Goal: Navigation & Orientation: Find specific page/section

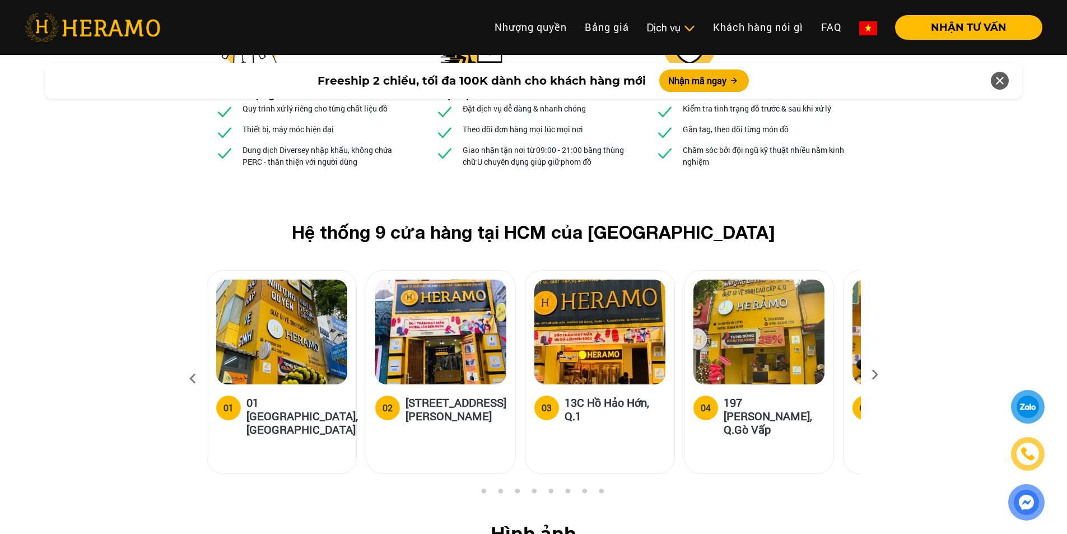
scroll to position [4108, 0]
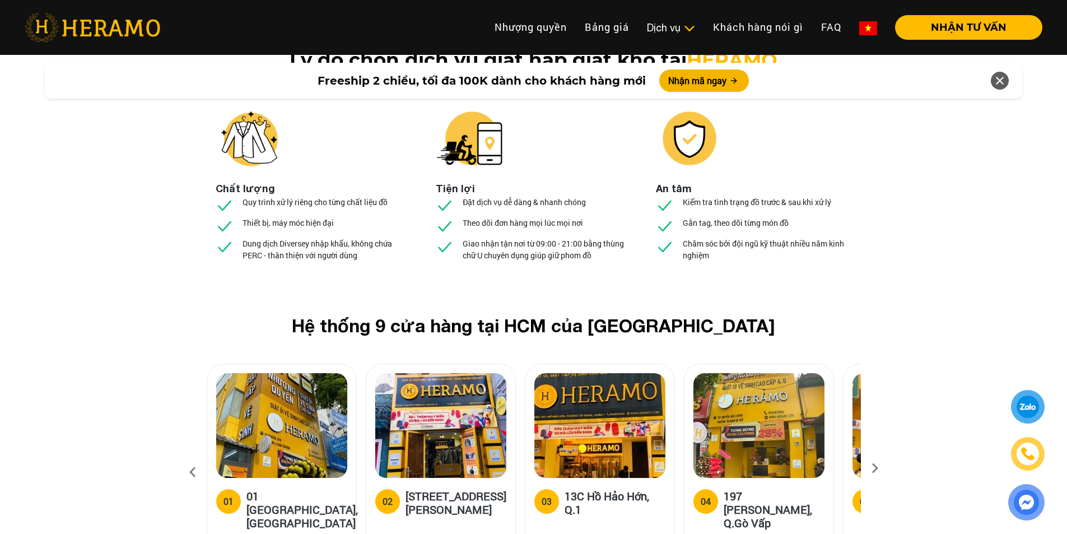
click at [874, 468] on icon at bounding box center [875, 471] width 20 height 7
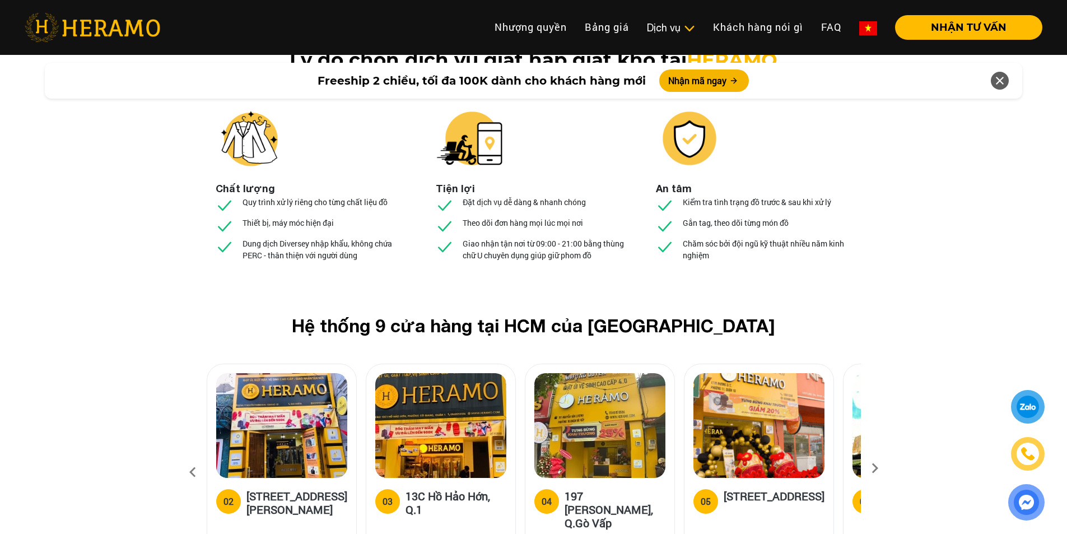
click at [874, 468] on icon at bounding box center [875, 471] width 20 height 7
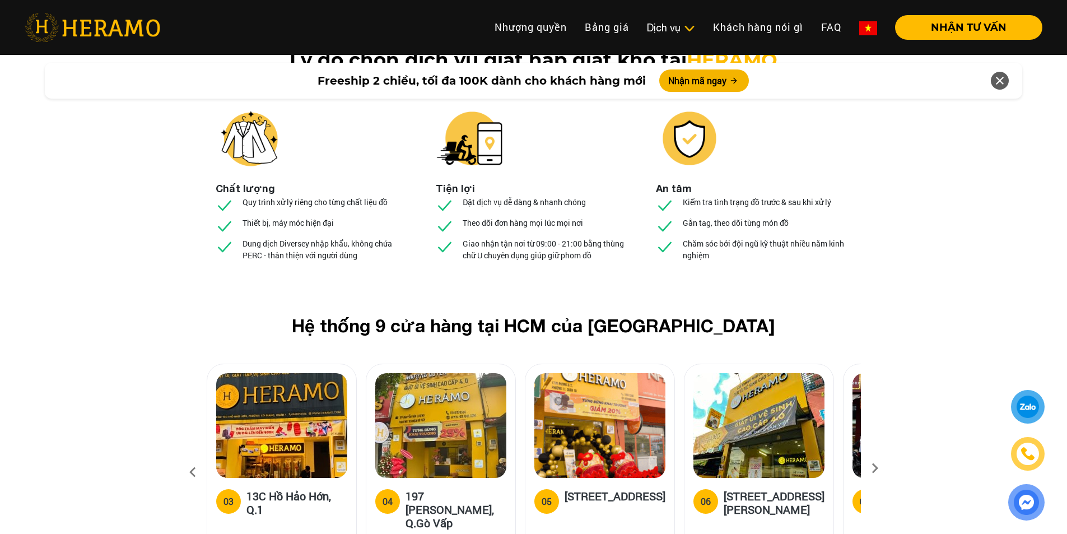
click at [874, 468] on icon at bounding box center [875, 471] width 20 height 7
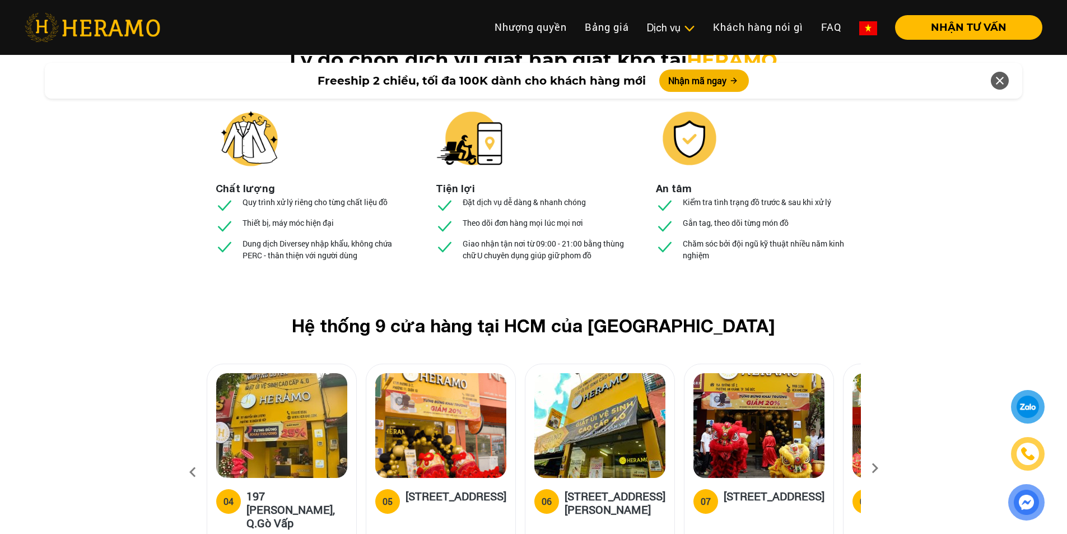
click at [874, 468] on icon at bounding box center [875, 471] width 20 height 7
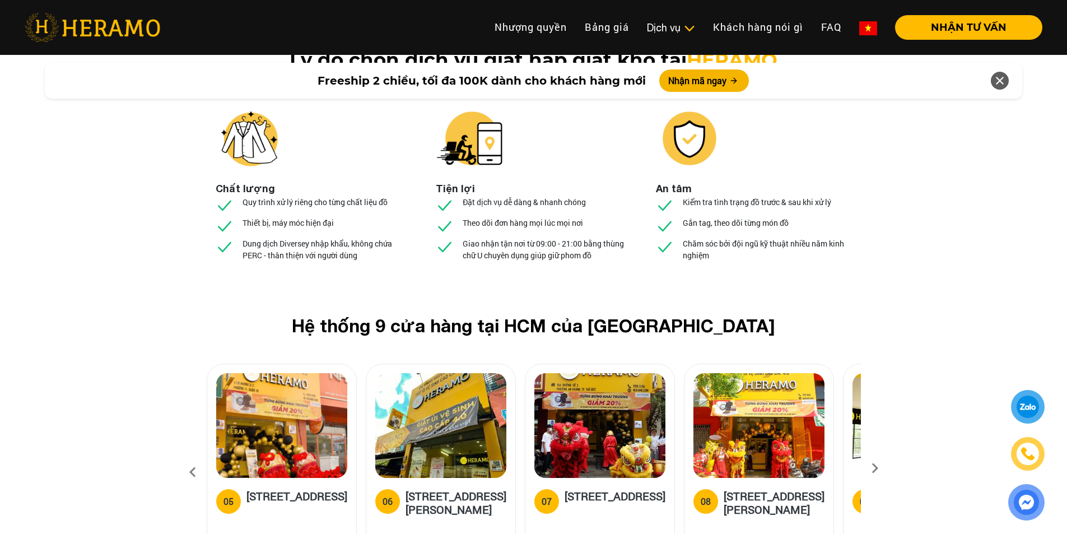
click at [877, 468] on icon at bounding box center [875, 471] width 20 height 7
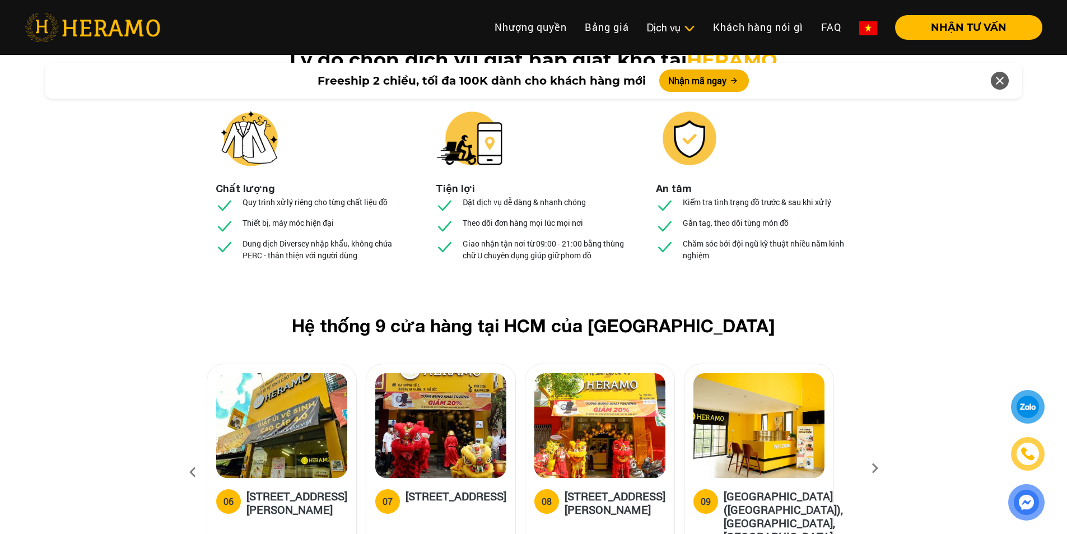
click at [877, 468] on icon at bounding box center [875, 471] width 20 height 7
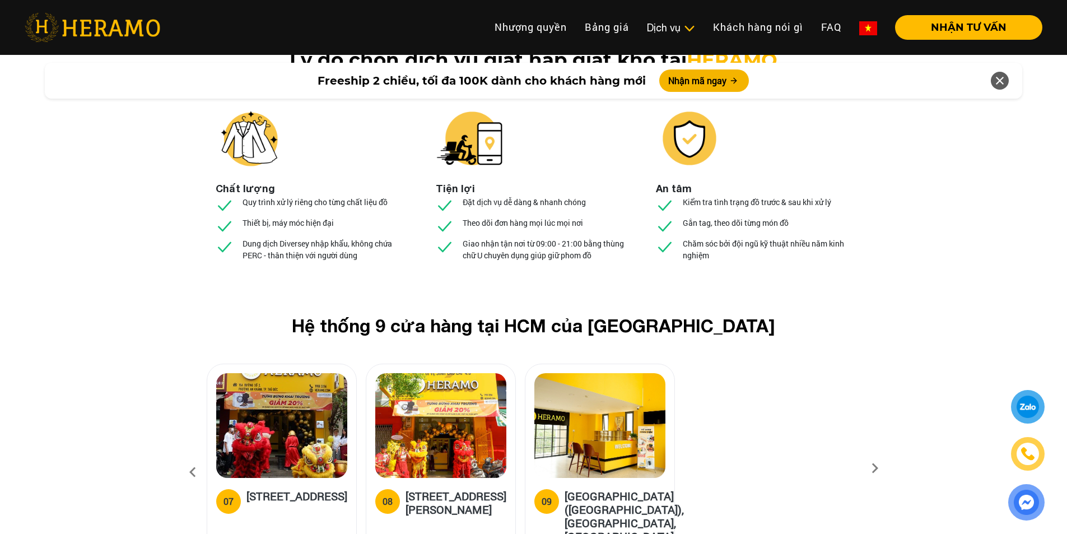
click at [197, 457] on icon at bounding box center [193, 472] width 20 height 30
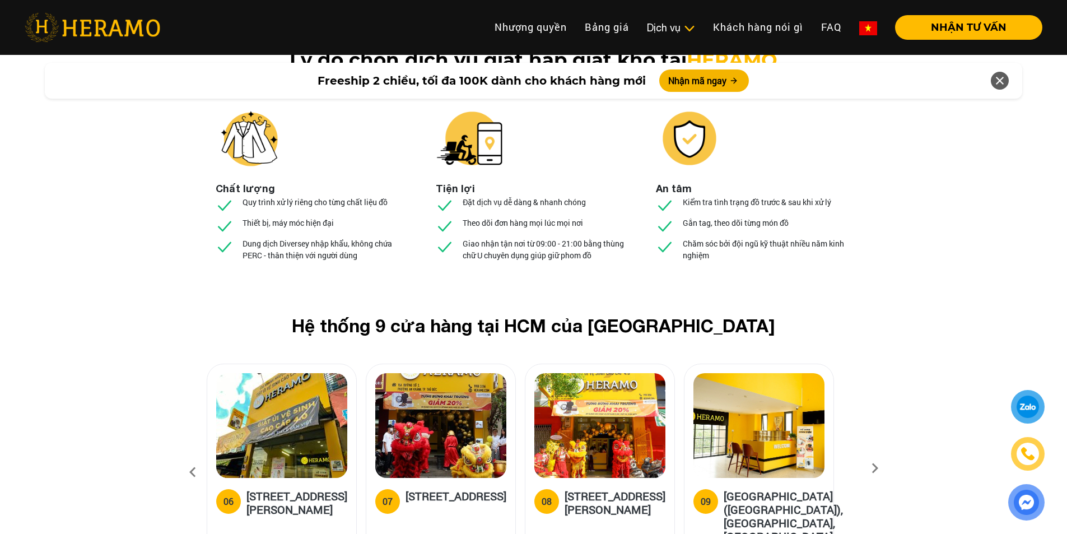
click at [198, 457] on icon at bounding box center [193, 472] width 20 height 30
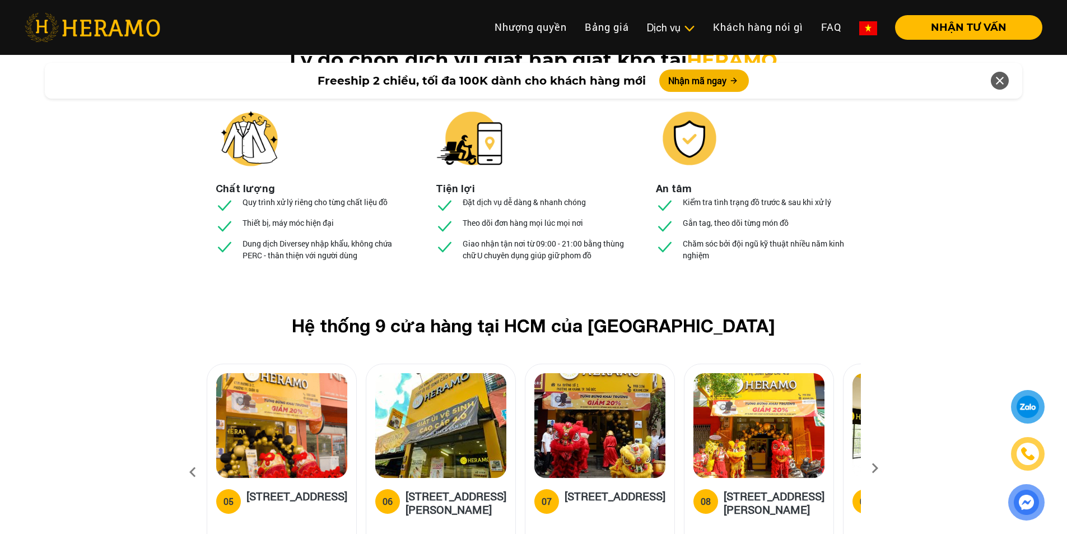
click at [198, 457] on icon at bounding box center [193, 472] width 20 height 30
